Goal: Information Seeking & Learning: Learn about a topic

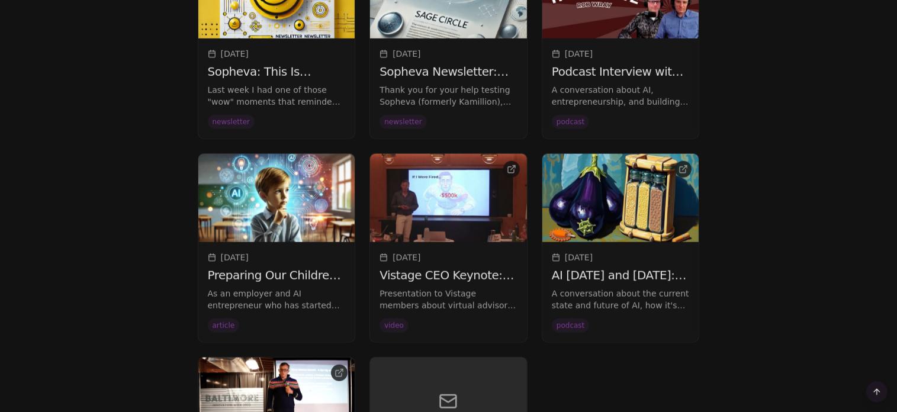
scroll to position [1018, 0]
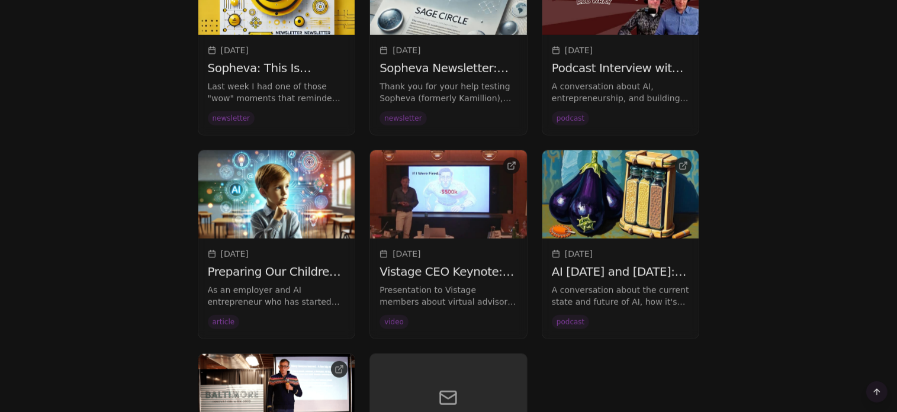
click at [254, 269] on h3 "Preparing Our Children for an AI World With No Manual" at bounding box center [277, 272] width 138 height 15
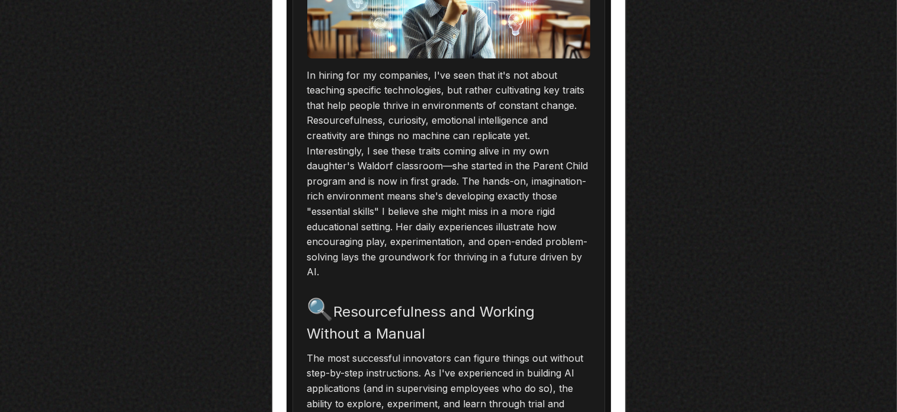
scroll to position [711, 0]
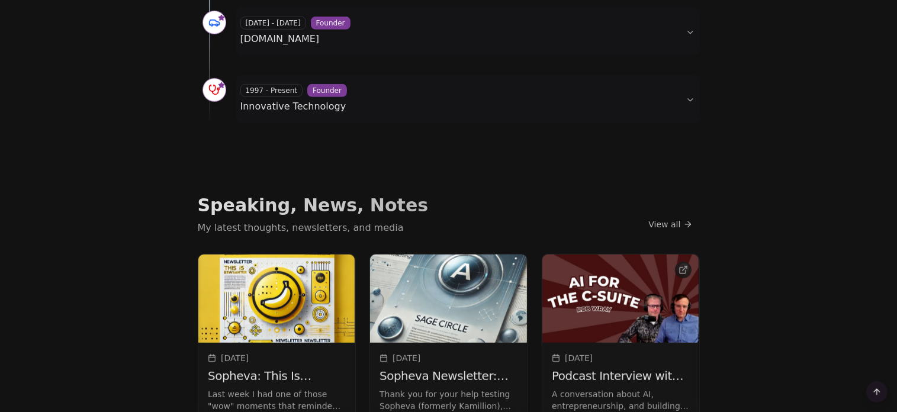
scroll to position [1018, 0]
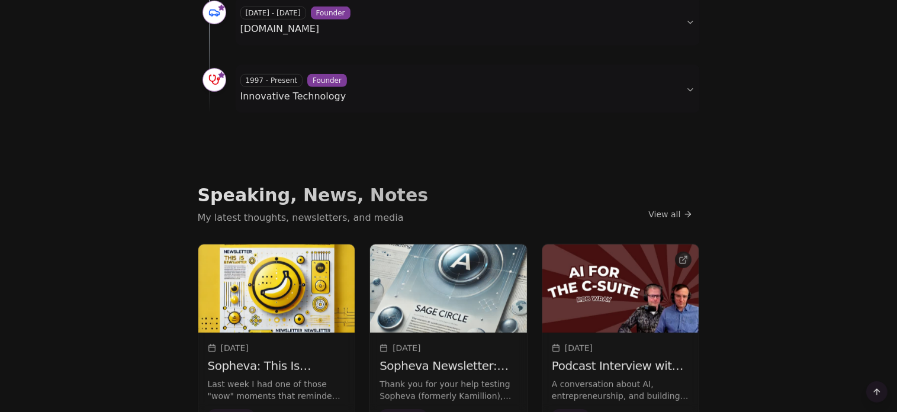
scroll to position [1081, 0]
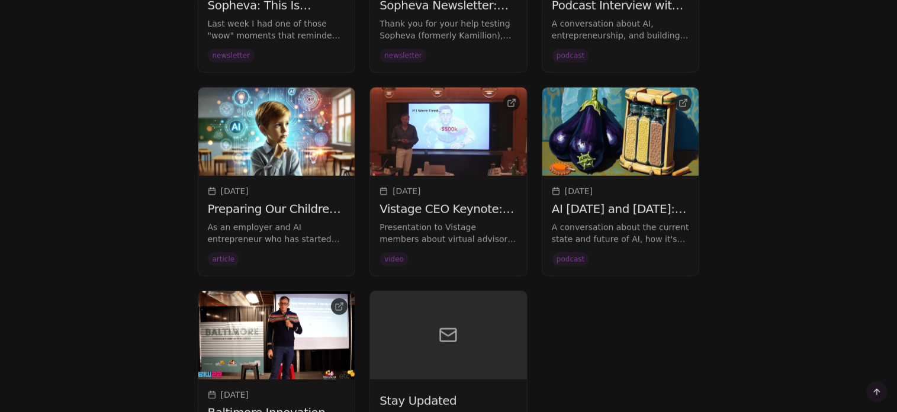
click at [265, 207] on h3 "Preparing Our Children for an AI World With No Manual" at bounding box center [277, 209] width 138 height 15
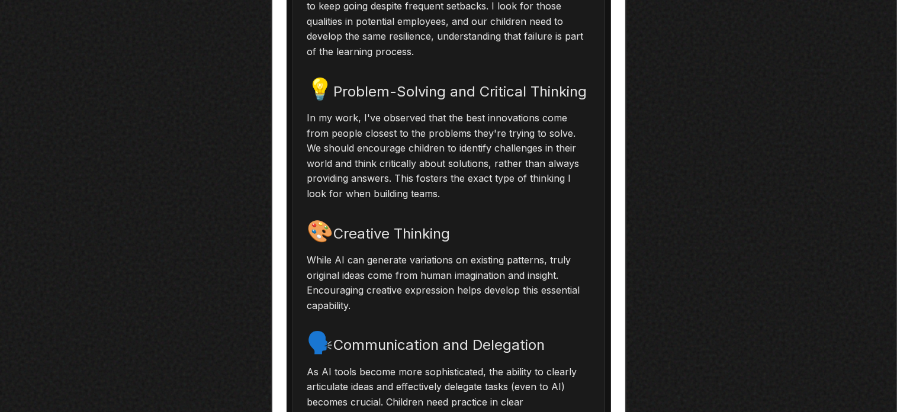
scroll to position [1265, 0]
